Goal: Communication & Community: Answer question/provide support

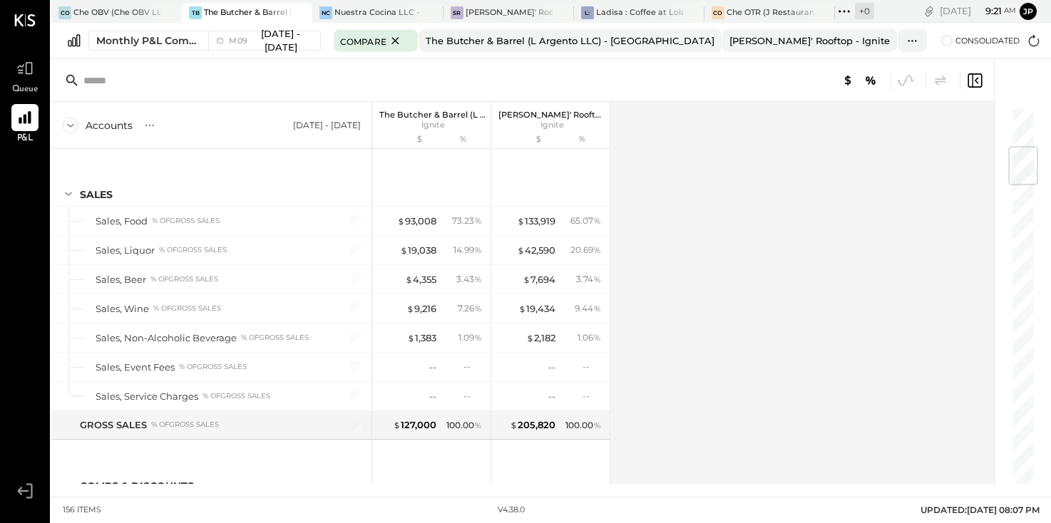
scroll to position [336, 0]
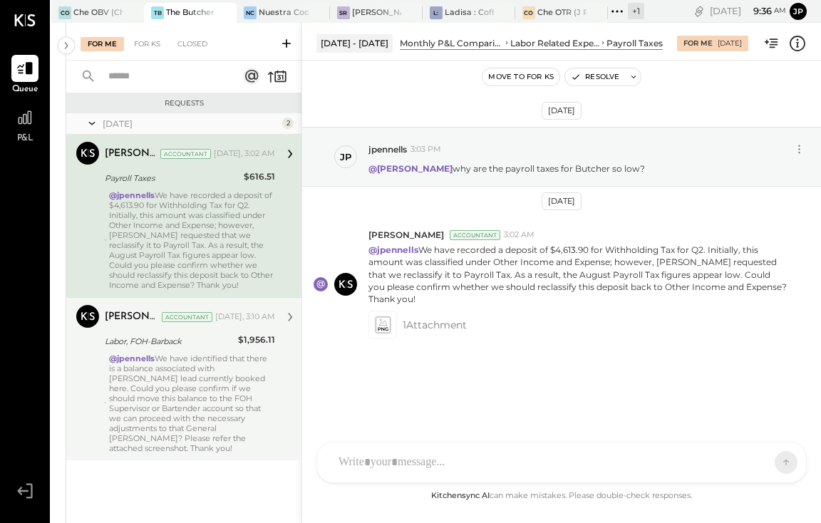
click at [164, 406] on div "@jpennells We have identified that there is a balance associated with [PERSON_N…" at bounding box center [192, 404] width 166 height 100
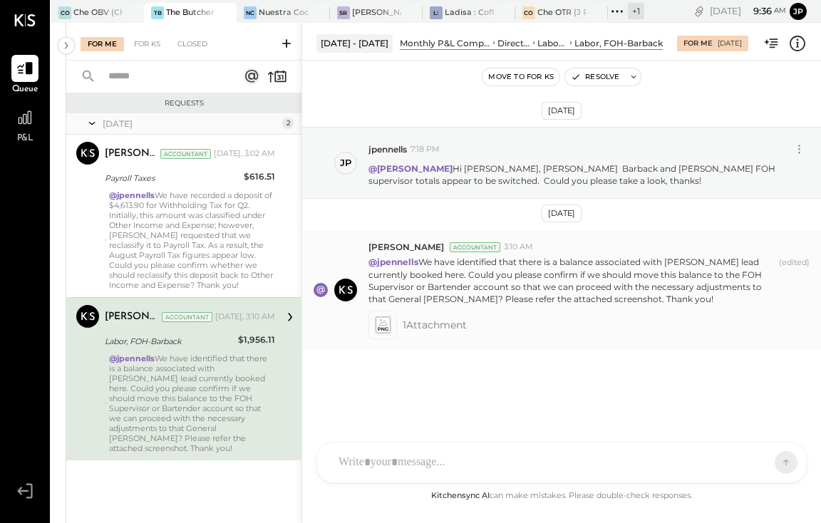
click at [426, 327] on span "1 Attachment" at bounding box center [435, 325] width 64 height 29
click at [381, 326] on icon at bounding box center [382, 325] width 15 height 16
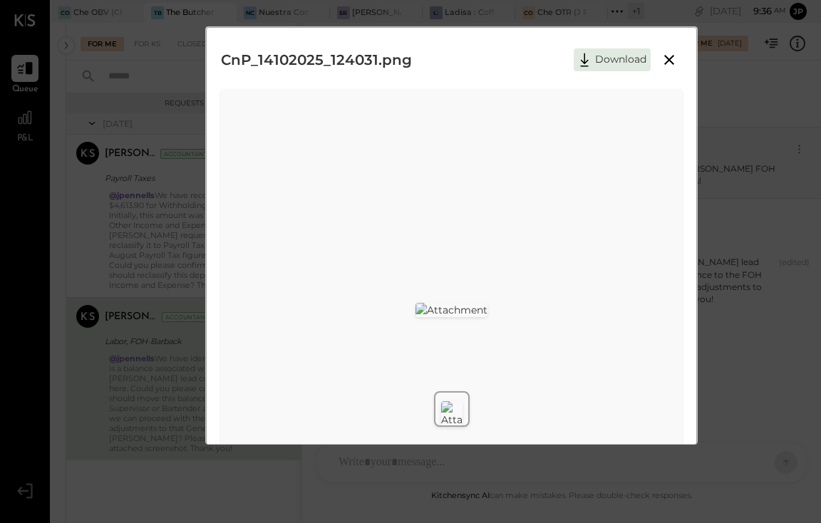
click at [666, 63] on icon at bounding box center [669, 59] width 17 height 17
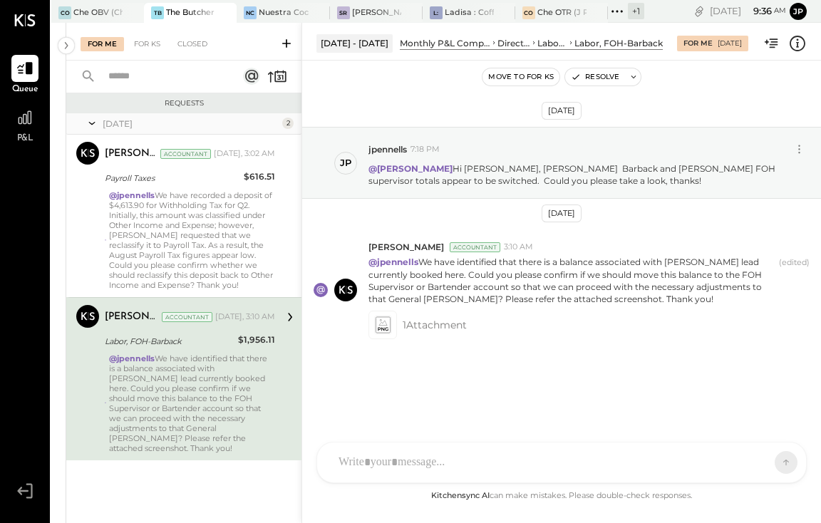
click at [406, 461] on div "AM [PERSON_NAME] imeronijuan MA [PERSON_NAME] jpennells J jpeyton S sueimeroni …" at bounding box center [562, 462] width 490 height 41
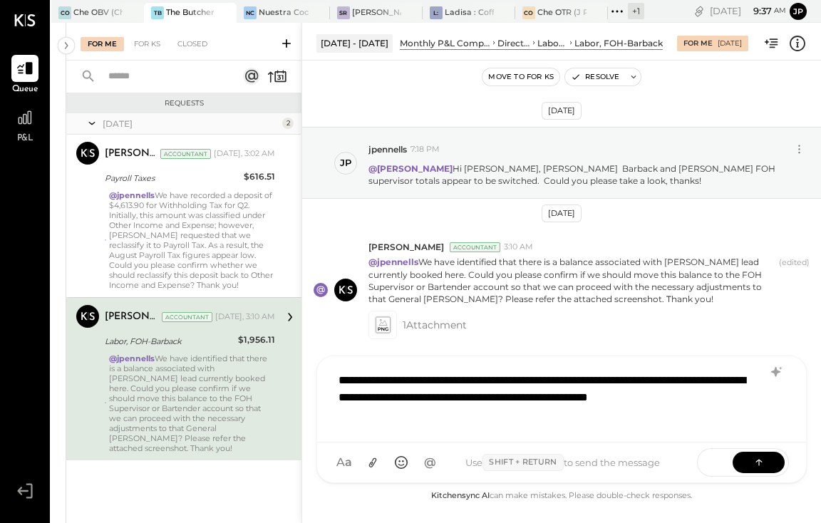
click at [716, 380] on div "**********" at bounding box center [561, 398] width 461 height 66
click at [577, 418] on div "**********" at bounding box center [561, 398] width 461 height 66
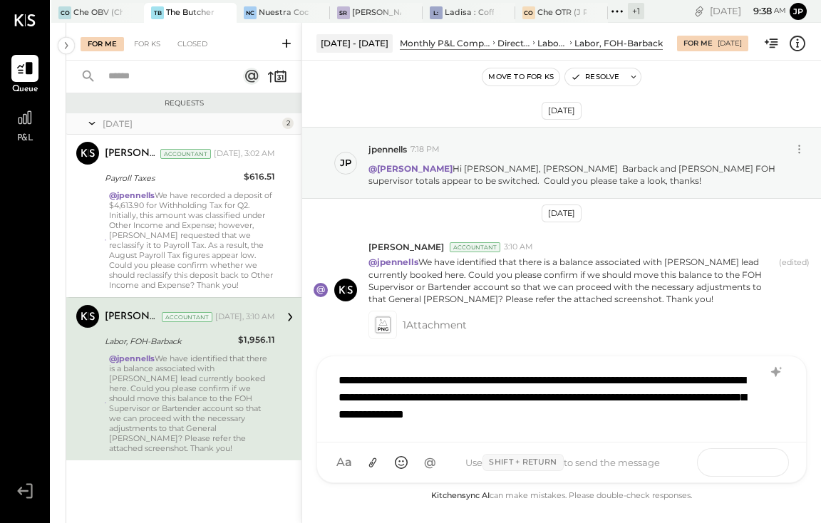
click at [759, 462] on icon at bounding box center [759, 462] width 1 height 6
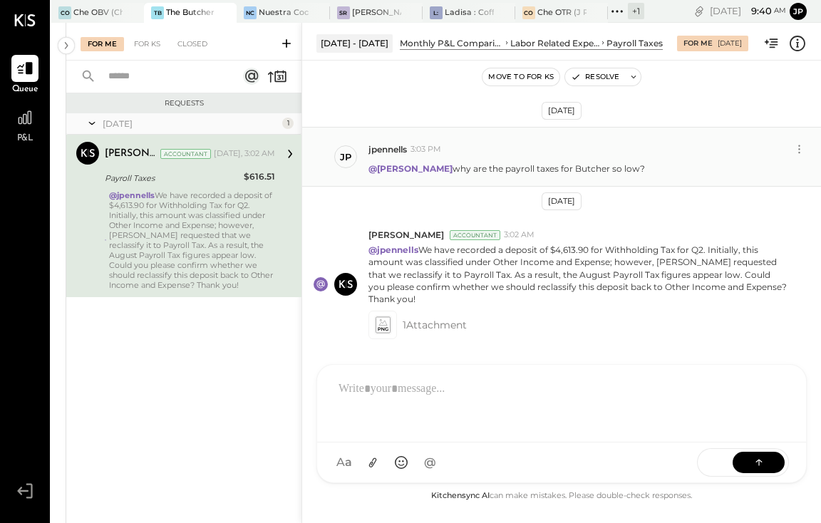
click at [453, 164] on strong "@[PERSON_NAME]" at bounding box center [411, 168] width 84 height 11
click at [432, 170] on strong "@[PERSON_NAME]" at bounding box center [411, 168] width 84 height 11
click at [25, 74] on icon at bounding box center [25, 68] width 19 height 19
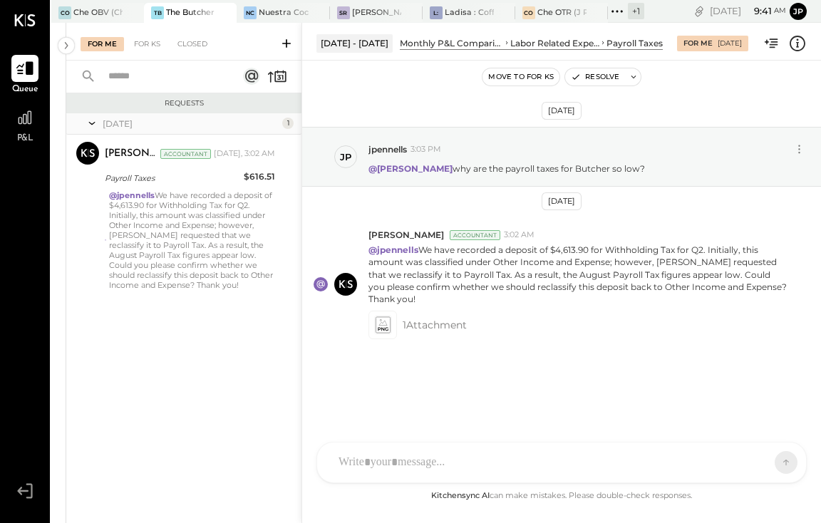
click at [26, 70] on icon at bounding box center [24, 69] width 17 height 14
click at [94, 123] on icon at bounding box center [92, 123] width 6 height 3
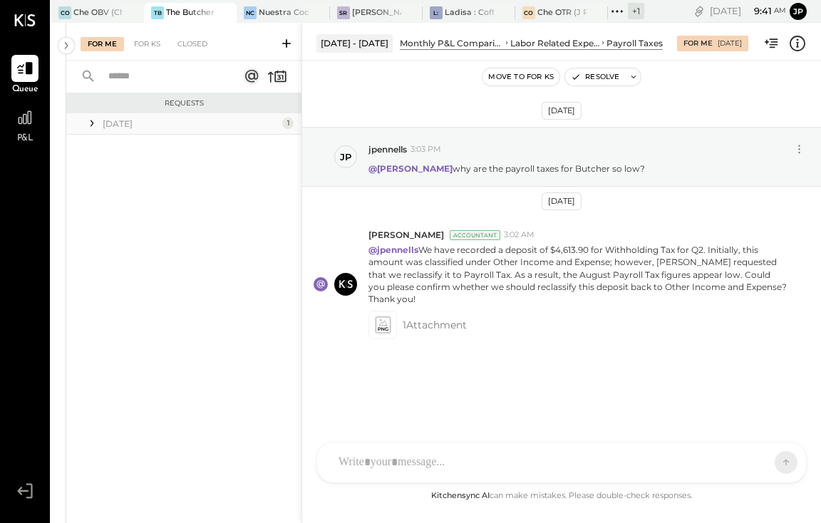
click at [88, 124] on icon at bounding box center [92, 123] width 14 height 14
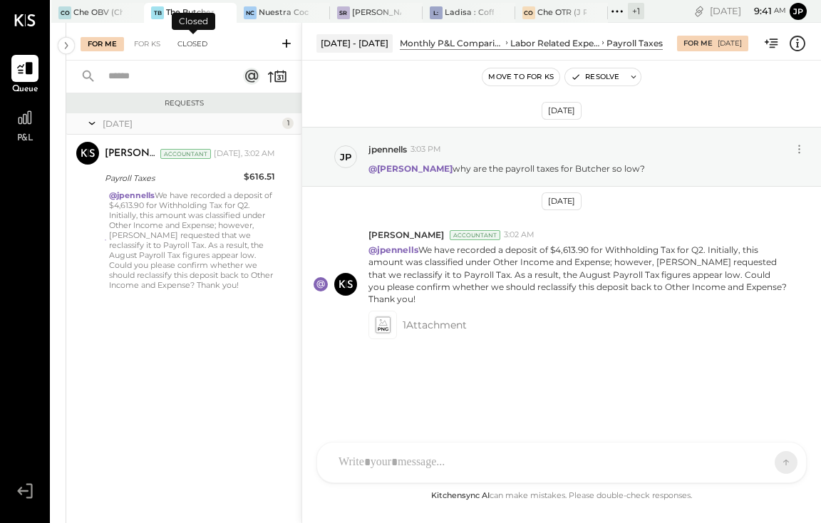
click at [190, 41] on div "Closed" at bounding box center [192, 44] width 44 height 14
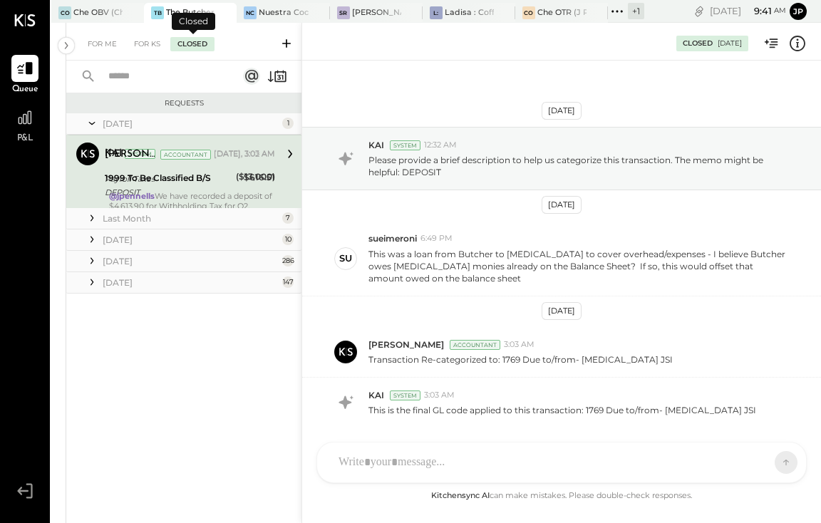
scroll to position [47, 0]
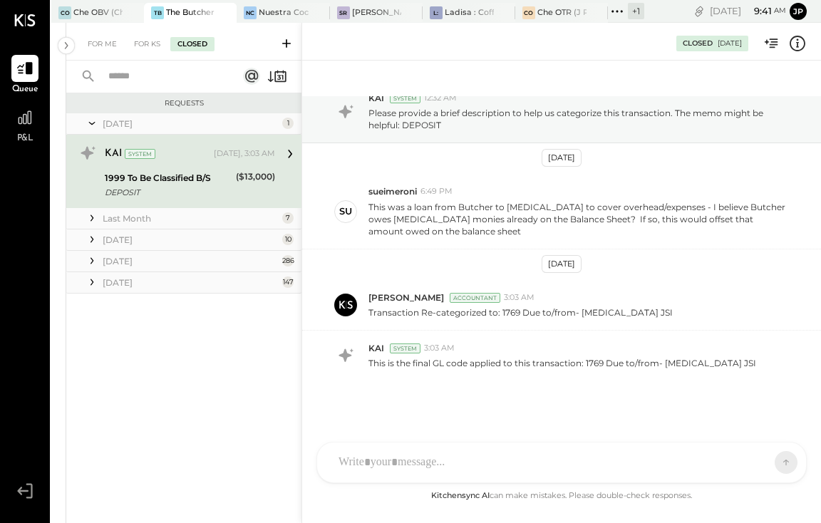
click at [90, 215] on icon at bounding box center [92, 218] width 14 height 14
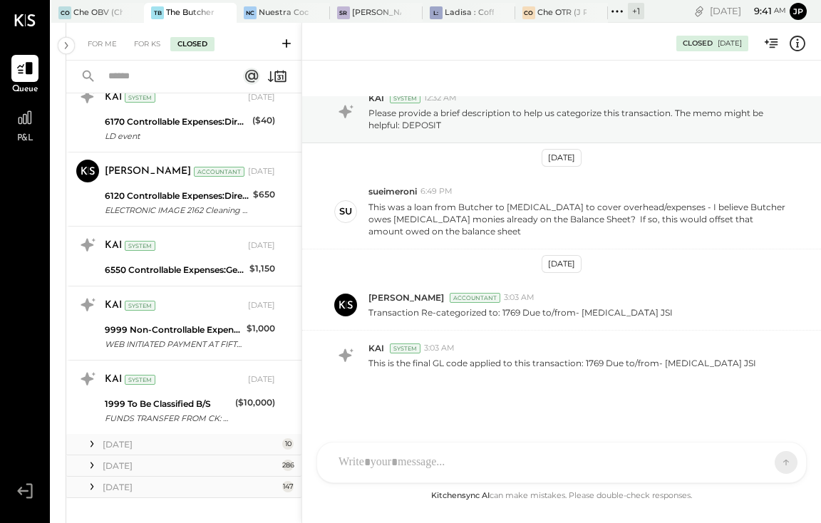
scroll to position [336, 0]
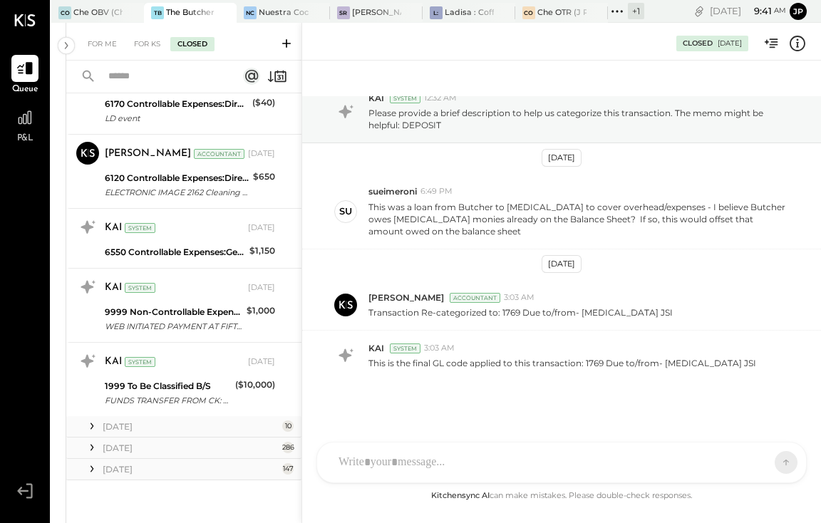
click at [94, 428] on icon at bounding box center [92, 426] width 14 height 14
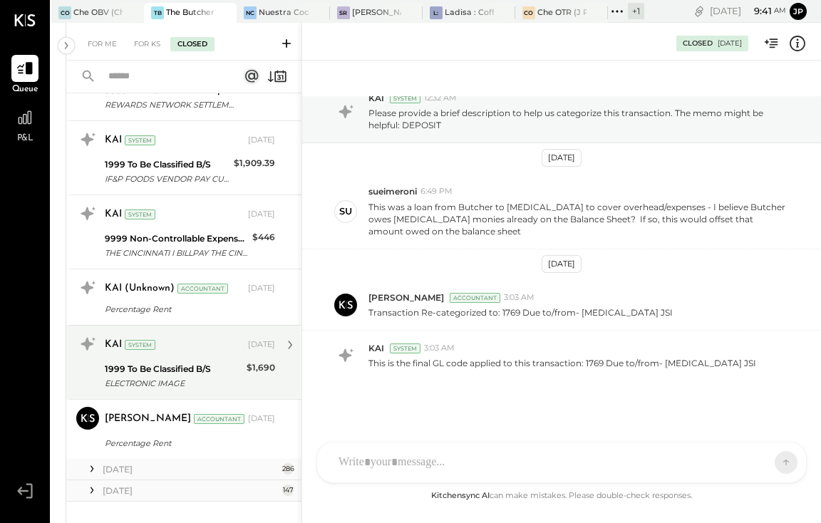
scroll to position [1045, 0]
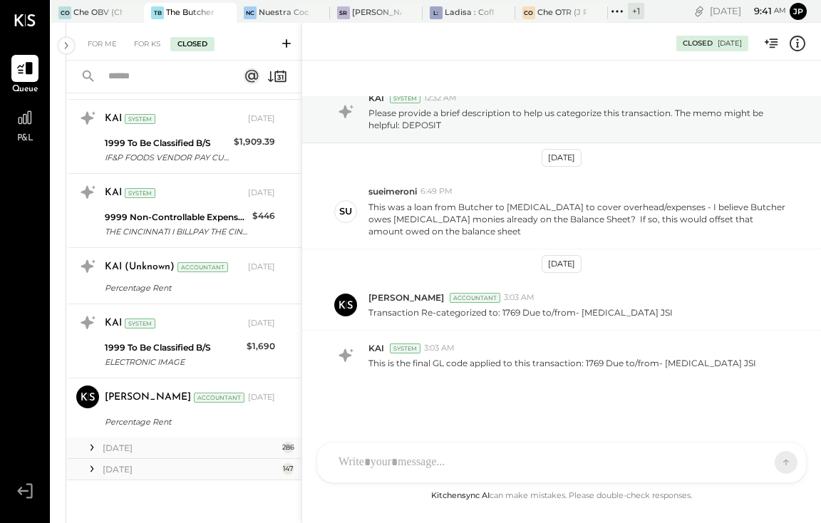
click at [92, 452] on icon at bounding box center [92, 448] width 14 height 14
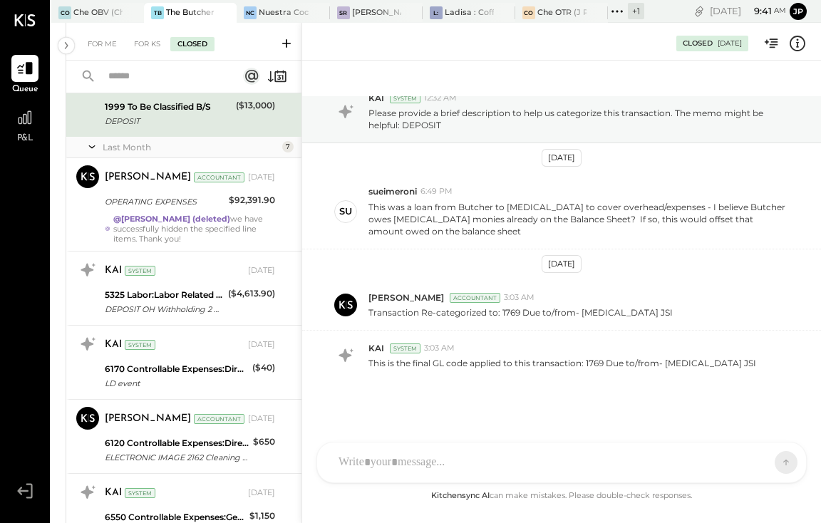
scroll to position [0, 0]
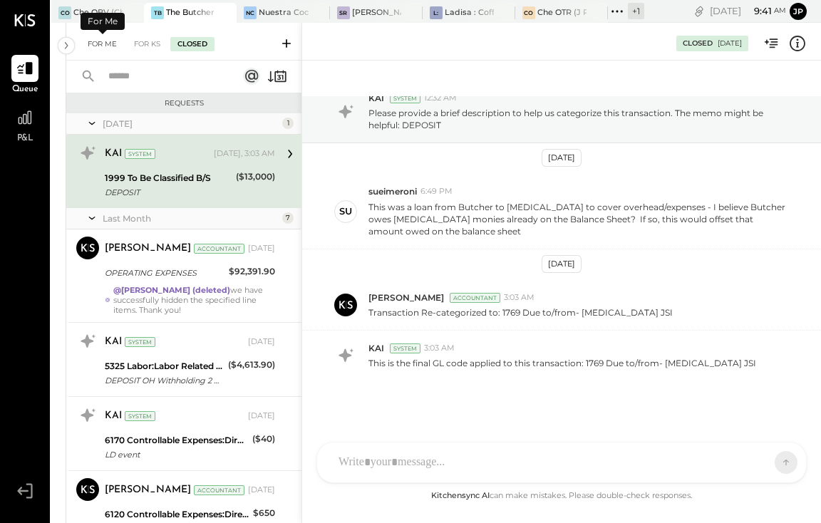
click at [108, 41] on div "For Me" at bounding box center [102, 44] width 43 height 14
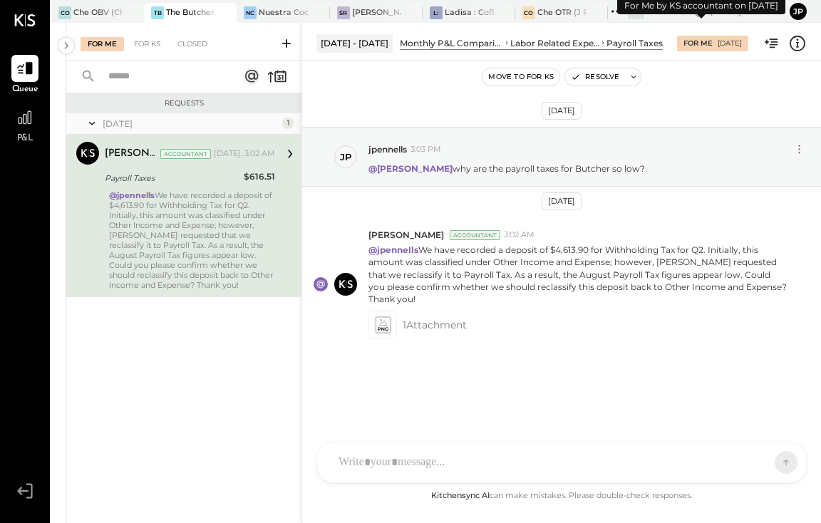
click at [695, 46] on div "For Me" at bounding box center [698, 43] width 29 height 10
click at [185, 41] on div "Closed" at bounding box center [192, 44] width 44 height 14
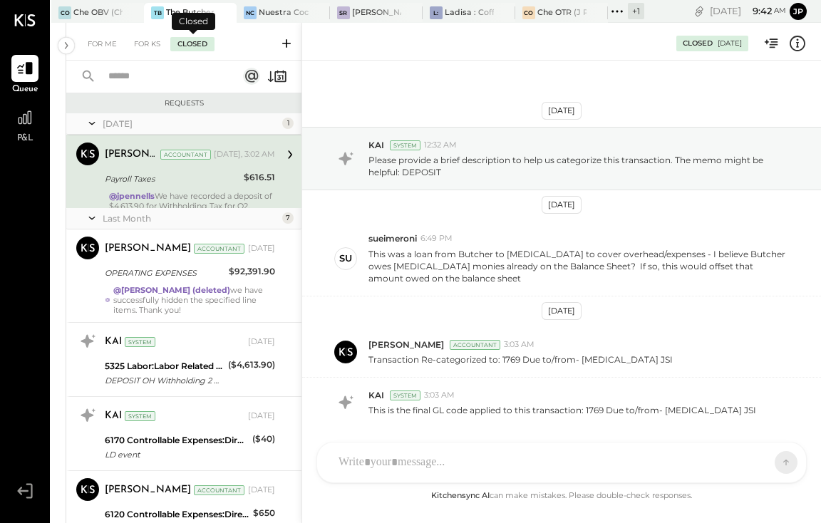
scroll to position [47, 0]
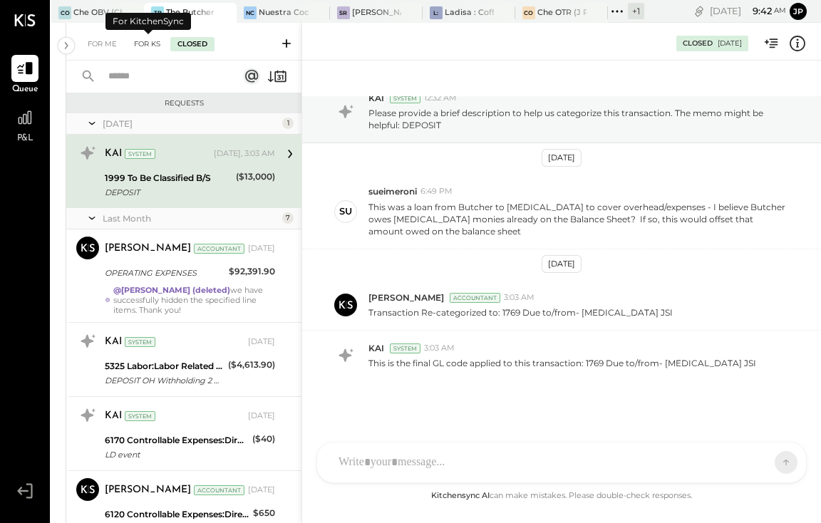
click at [139, 45] on div "For KS" at bounding box center [147, 44] width 41 height 14
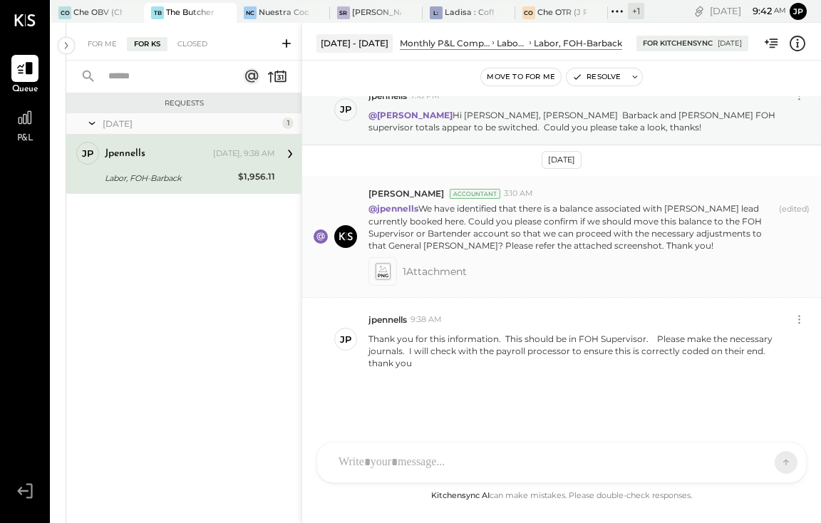
click at [385, 269] on icon at bounding box center [382, 271] width 15 height 16
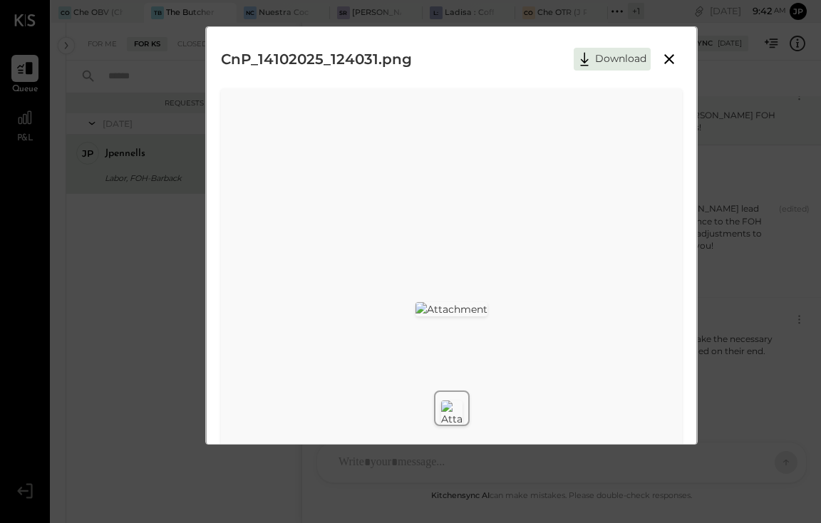
scroll to position [0, 0]
click at [603, 60] on button "Download" at bounding box center [612, 59] width 77 height 23
click at [666, 51] on button at bounding box center [670, 60] width 26 height 19
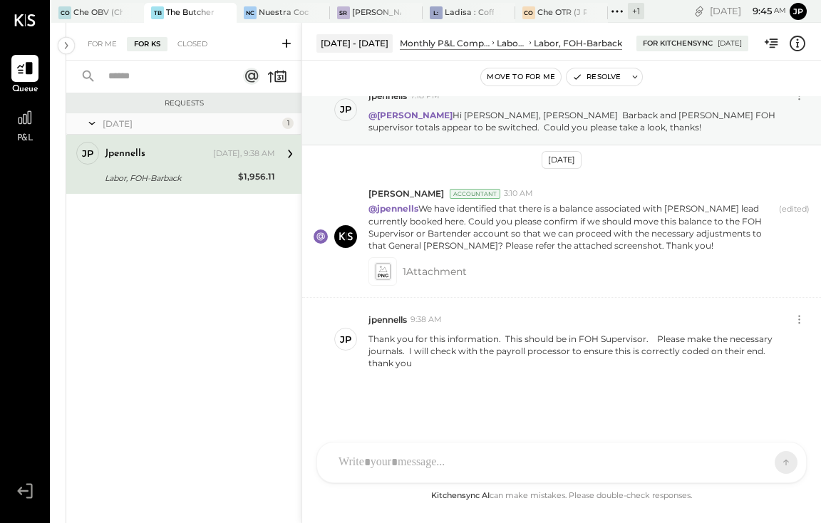
click at [240, 274] on div "Requests [DATE] 1 jp jpennells Employee jpennells [DATE], 9:38 AM Labor, FOH-Ba…" at bounding box center [183, 289] width 235 height 392
click at [98, 43] on div "For Me" at bounding box center [102, 44] width 43 height 14
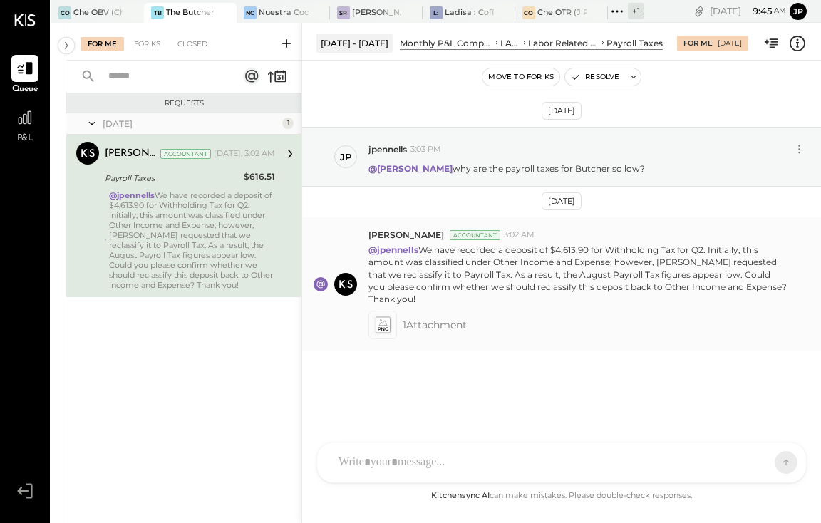
click at [381, 317] on icon at bounding box center [382, 325] width 15 height 16
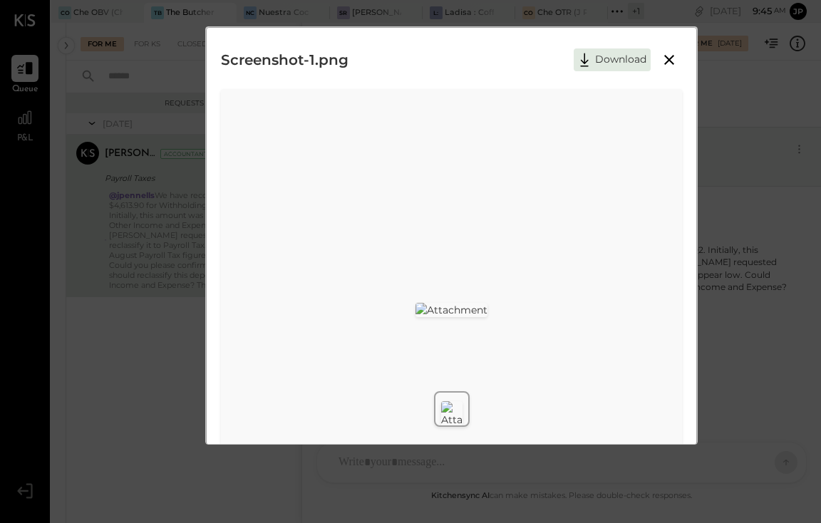
click at [669, 55] on icon at bounding box center [669, 59] width 17 height 17
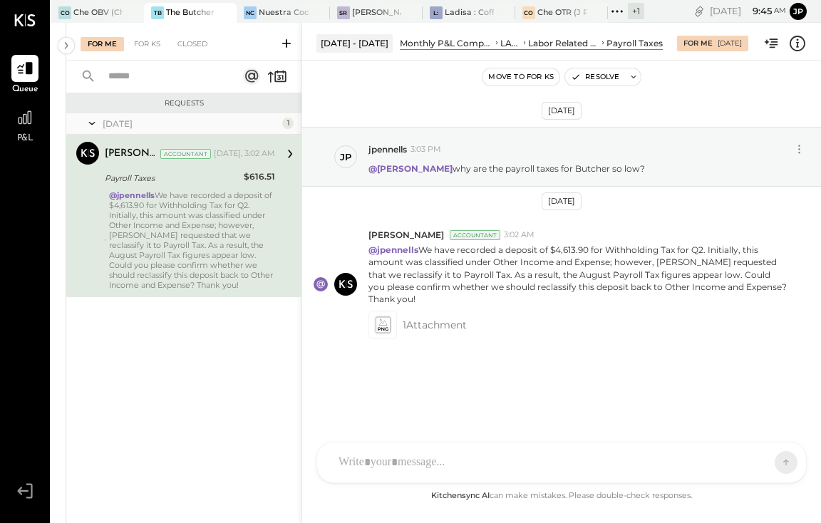
click at [431, 466] on div "AM [PERSON_NAME] imeronijuan MA [PERSON_NAME] jpennells J jpeyton S sueimeroni …" at bounding box center [562, 462] width 490 height 41
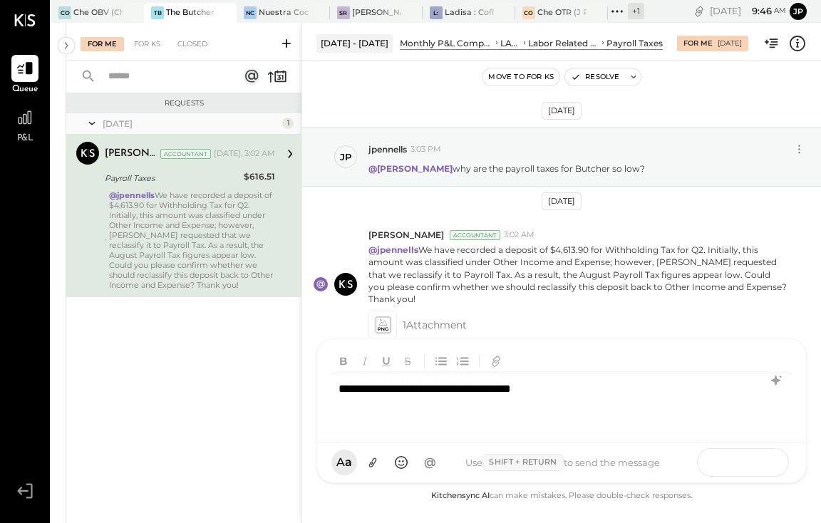
click at [750, 462] on button at bounding box center [759, 461] width 52 height 21
